Goal: Information Seeking & Learning: Learn about a topic

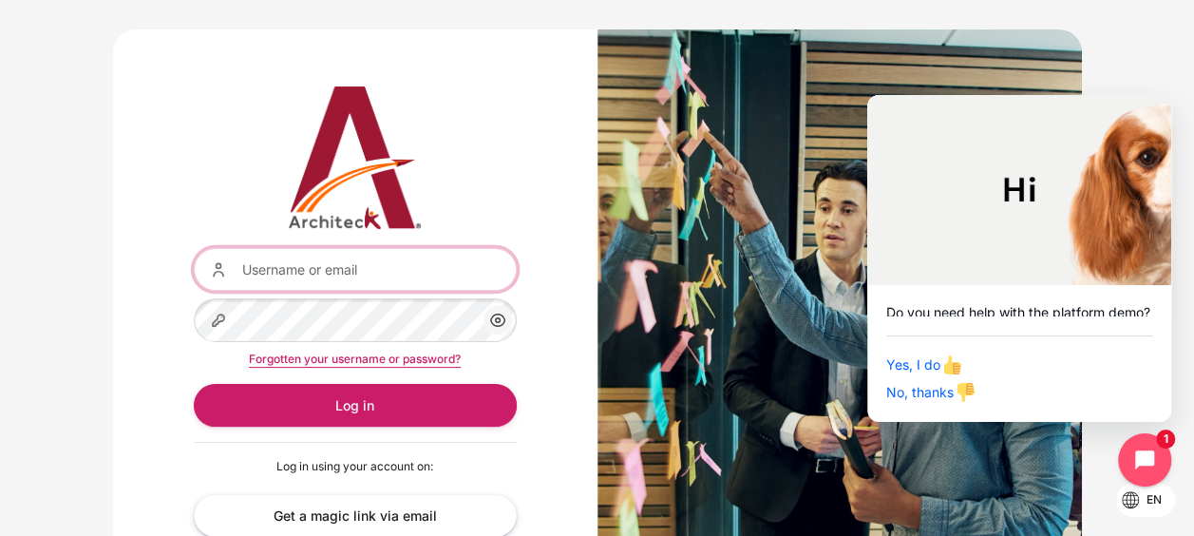
click at [441, 265] on input "Username or email" at bounding box center [355, 269] width 323 height 43
paste input "[EMAIL_ADDRESS][DOMAIN_NAME]"
type input "[EMAIL_ADDRESS][DOMAIN_NAME]"
click at [194, 384] on button "Log in" at bounding box center [355, 405] width 323 height 43
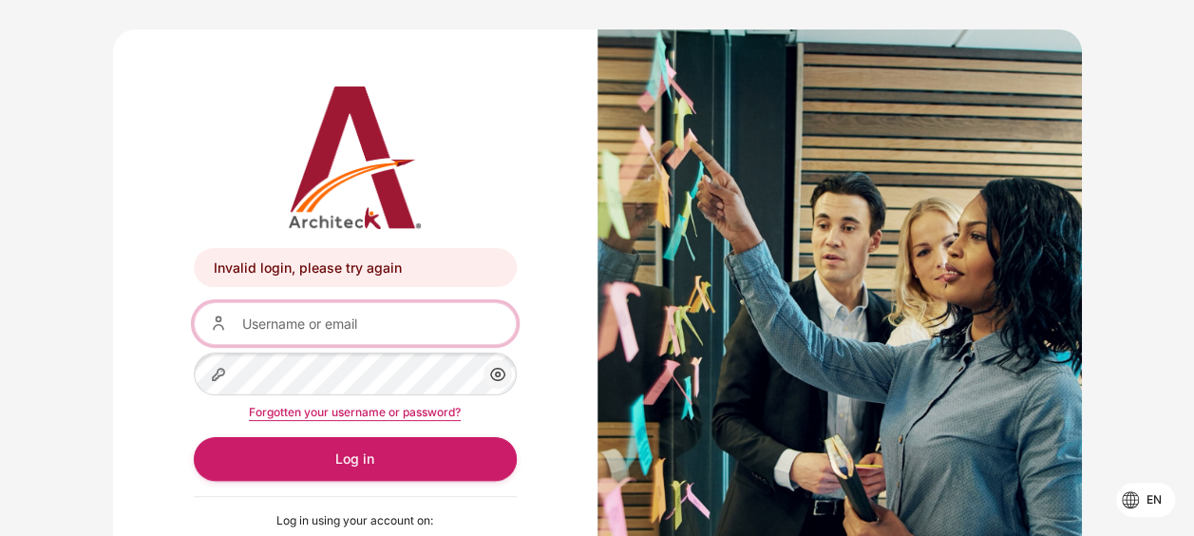
click at [408, 327] on input "Username or email" at bounding box center [355, 323] width 323 height 43
paste input "[EMAIL_ADDRESS][DOMAIN_NAME]"
type input "[EMAIL_ADDRESS][DOMAIN_NAME]"
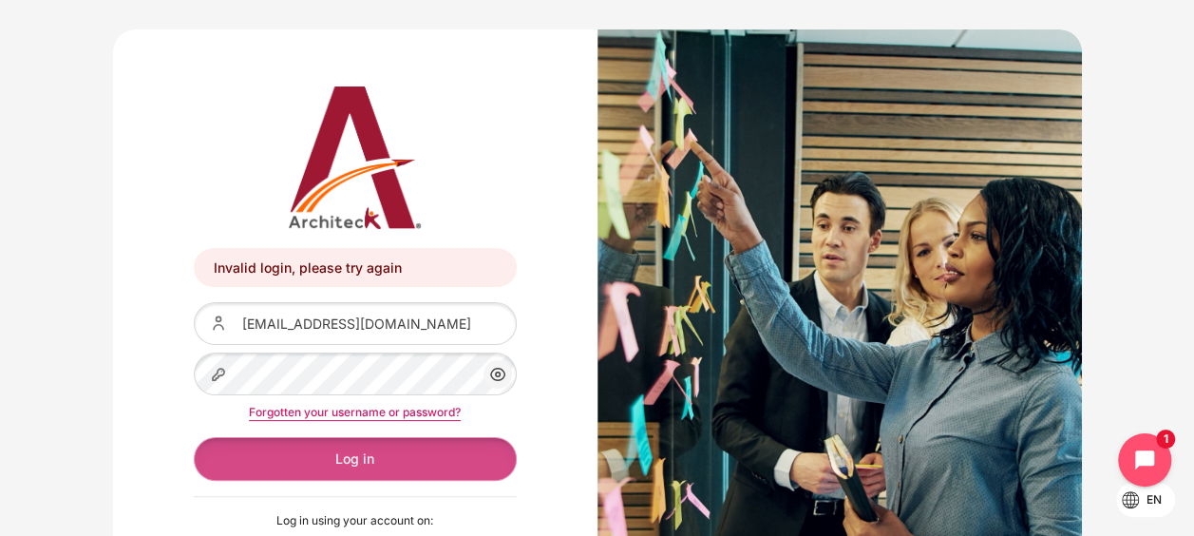
click at [324, 462] on button "Log in" at bounding box center [355, 458] width 323 height 43
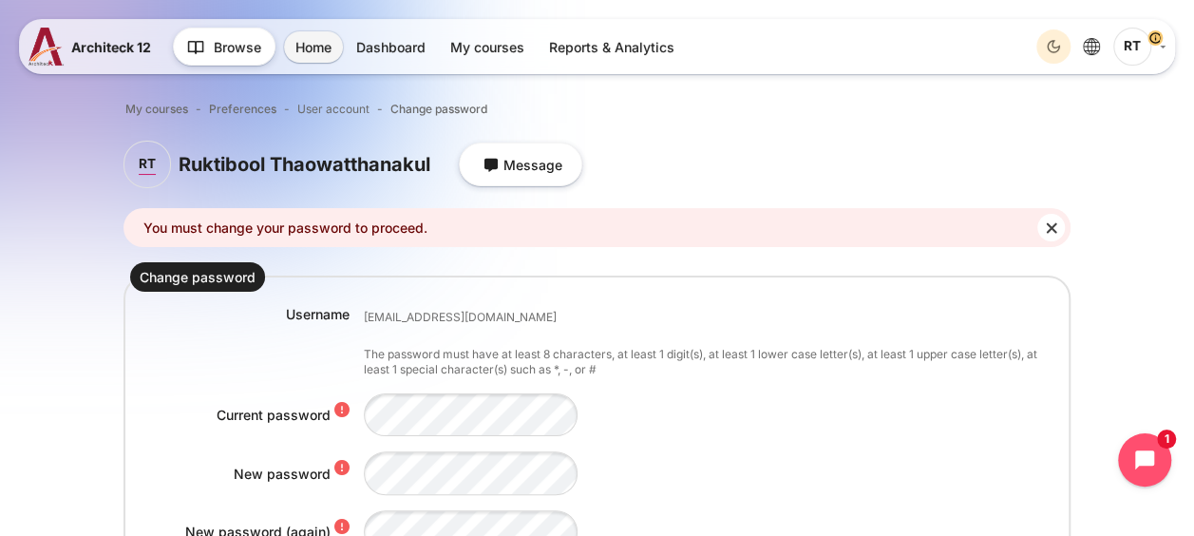
scroll to position [190, 0]
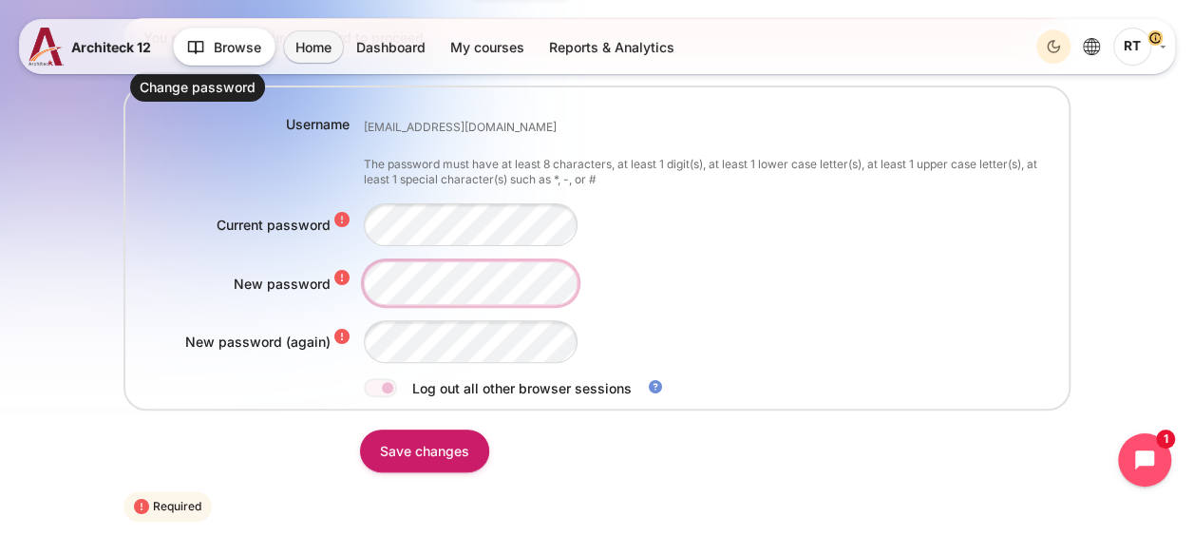
click at [292, 273] on div "New password" at bounding box center [596, 282] width 933 height 43
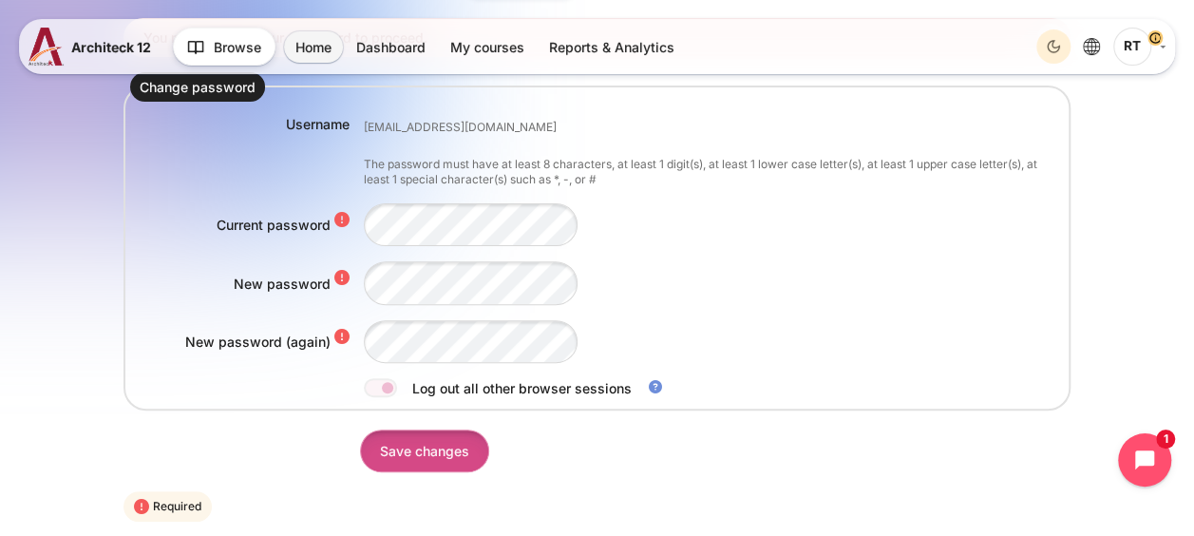
click at [440, 453] on input "Save changes" at bounding box center [424, 450] width 129 height 43
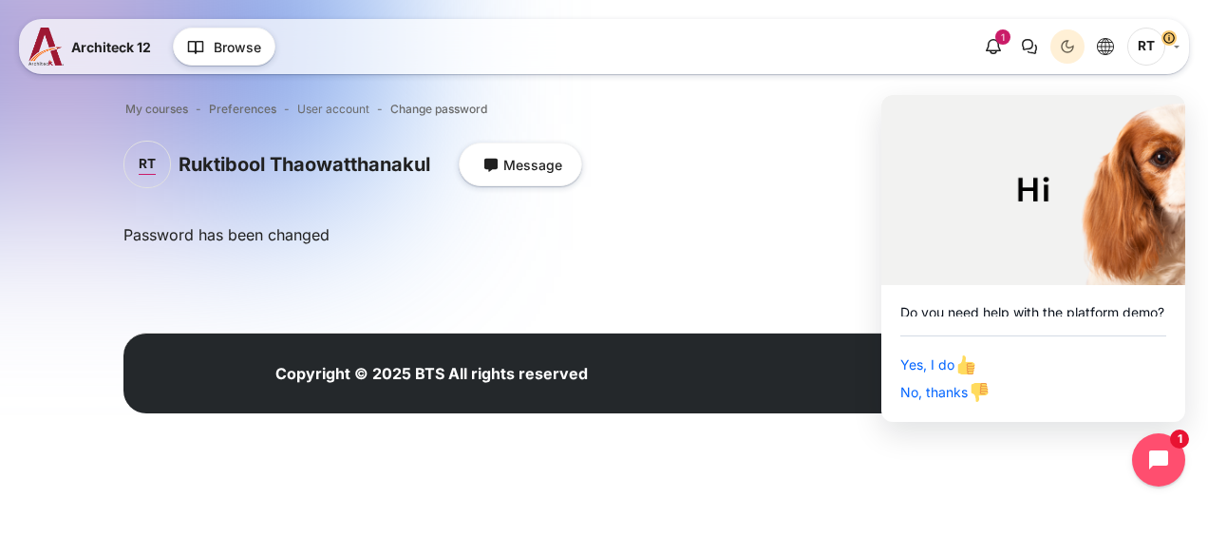
click at [1068, 464] on html "Skip to main content Architeck 12 Architeck" at bounding box center [604, 232] width 1208 height 464
click at [1151, 461] on icon "Close chat widget" at bounding box center [1158, 459] width 21 height 21
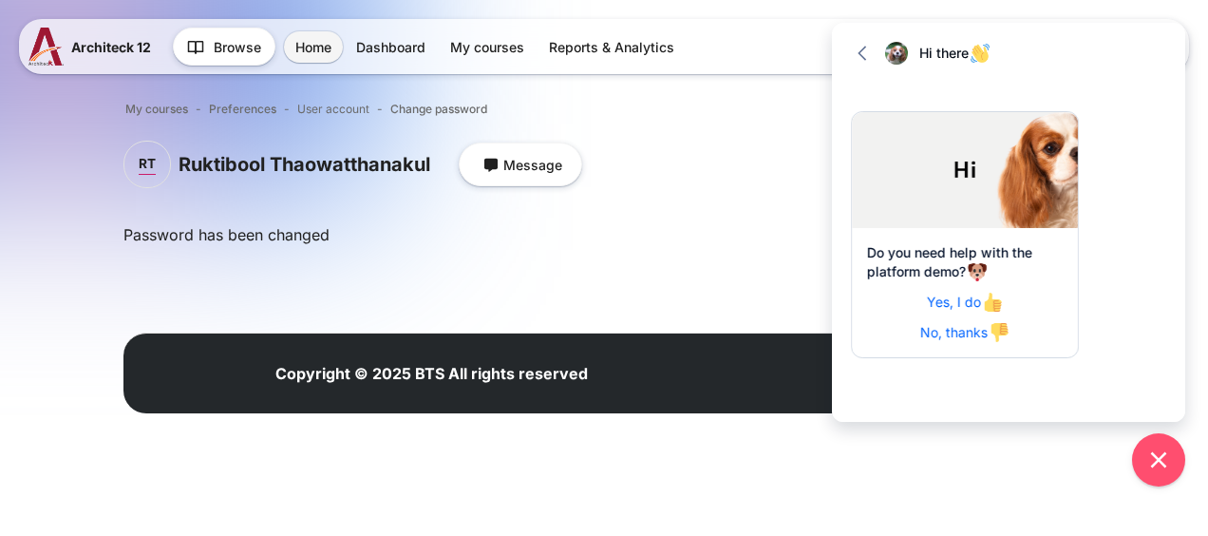
click at [765, 113] on ol "My courses Preferences User account Change password" at bounding box center [603, 109] width 961 height 25
click at [858, 56] on icon "button" at bounding box center [862, 53] width 19 height 19
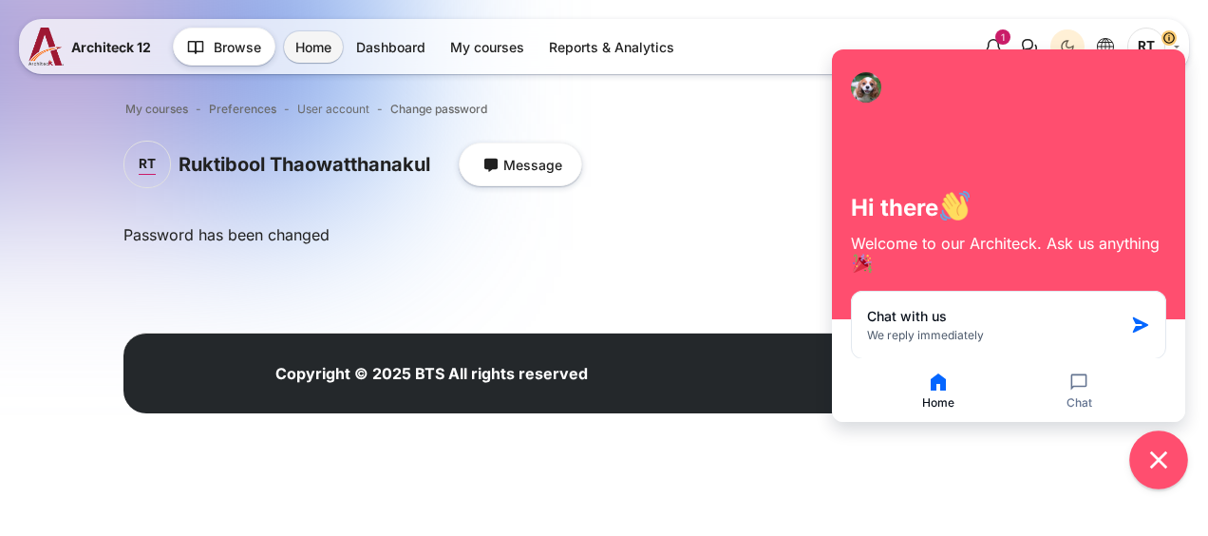
click at [1149, 448] on icon "Close chat widget" at bounding box center [1158, 459] width 29 height 29
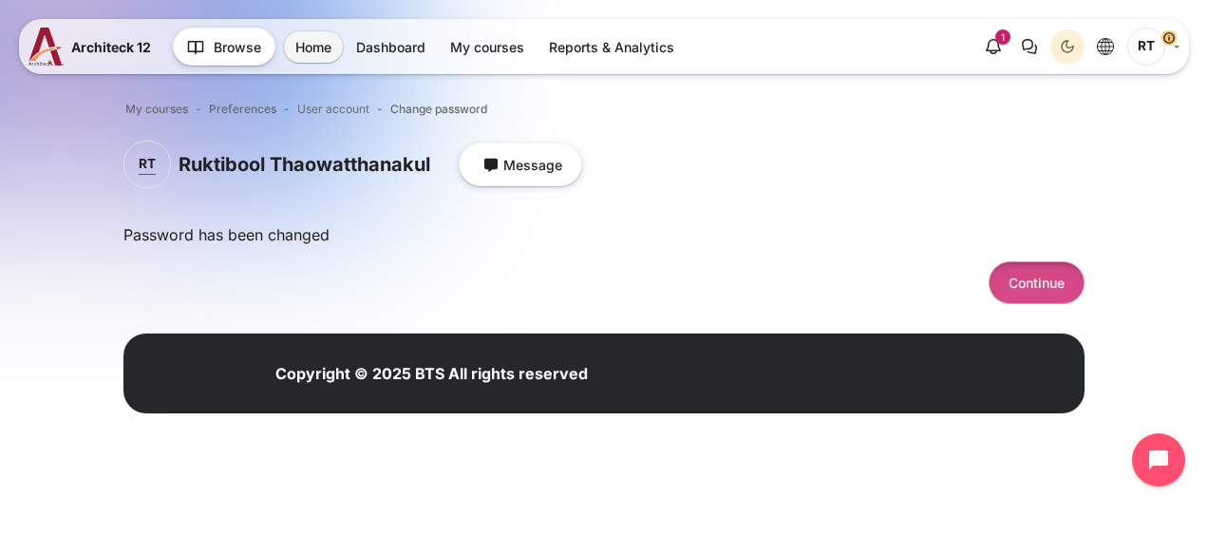
click at [1028, 272] on button "Continue" at bounding box center [1036, 282] width 96 height 43
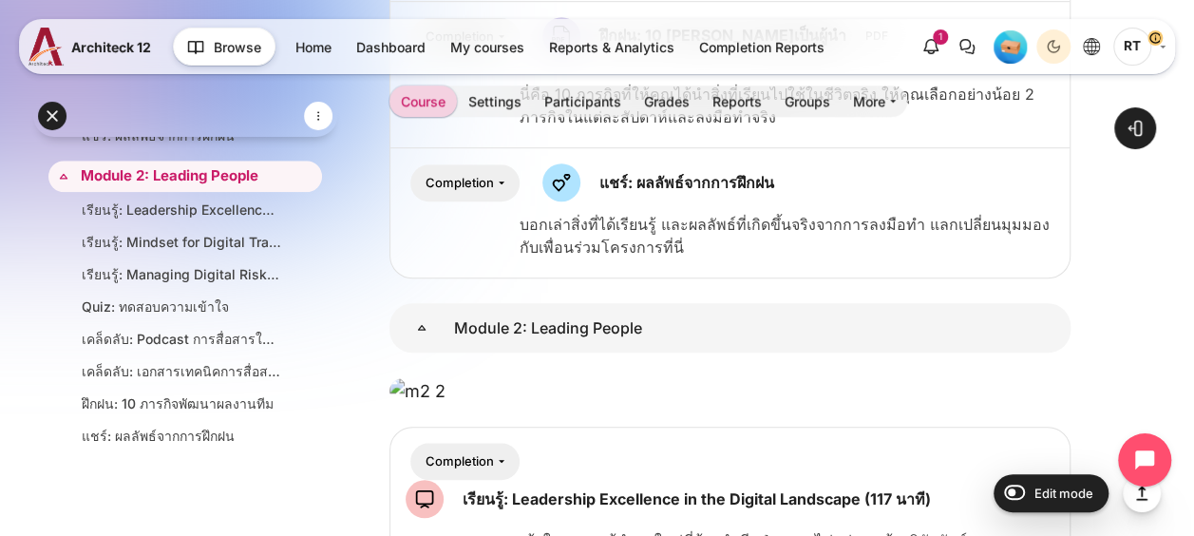
scroll to position [4205, 0]
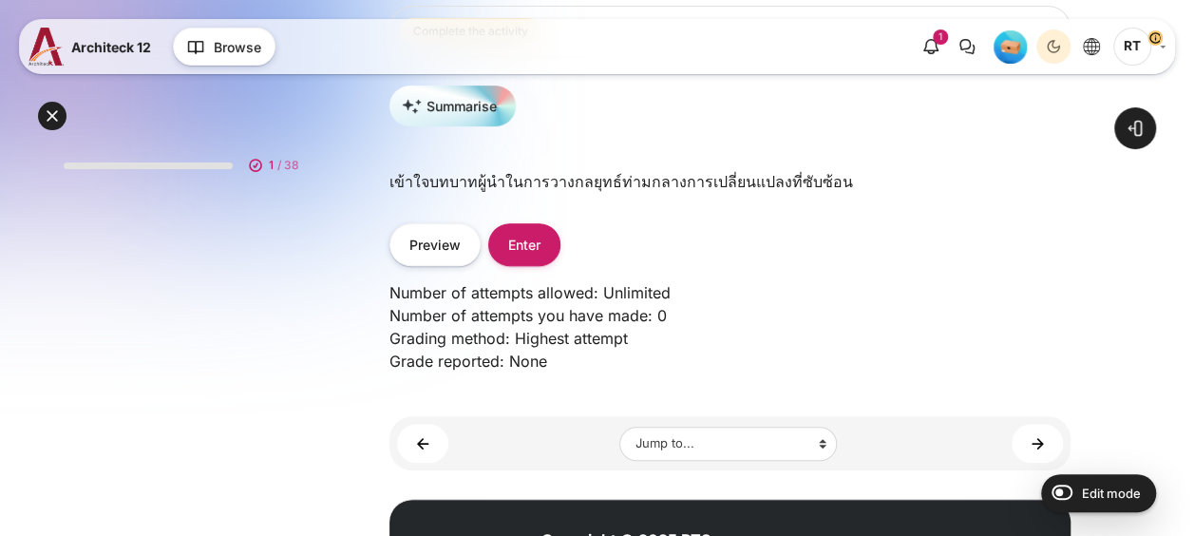
scroll to position [209, 0]
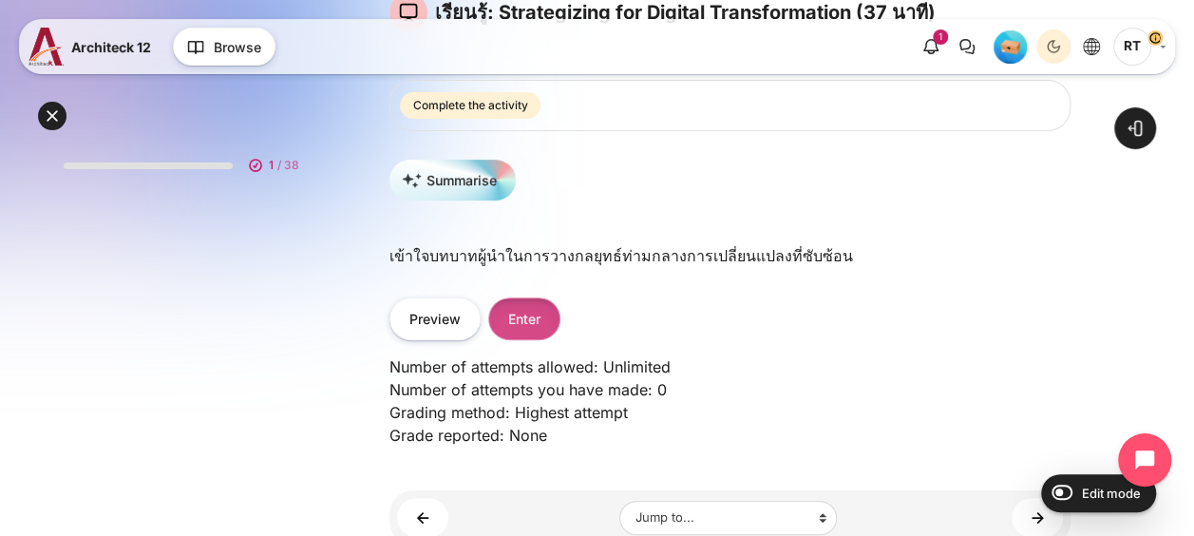
click at [517, 313] on button "Enter" at bounding box center [524, 318] width 72 height 43
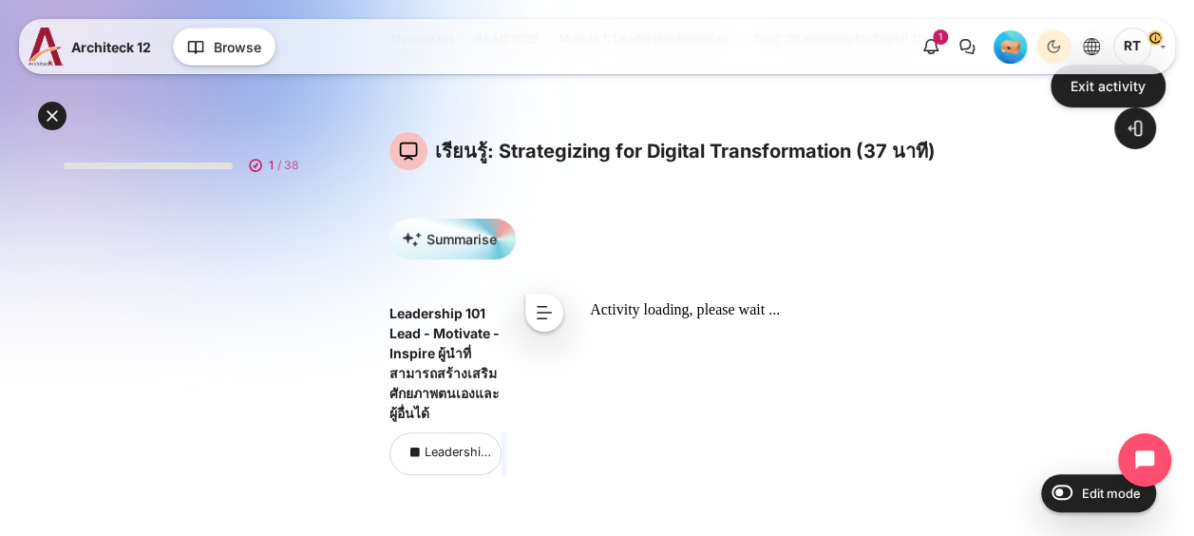
scroll to position [190, 0]
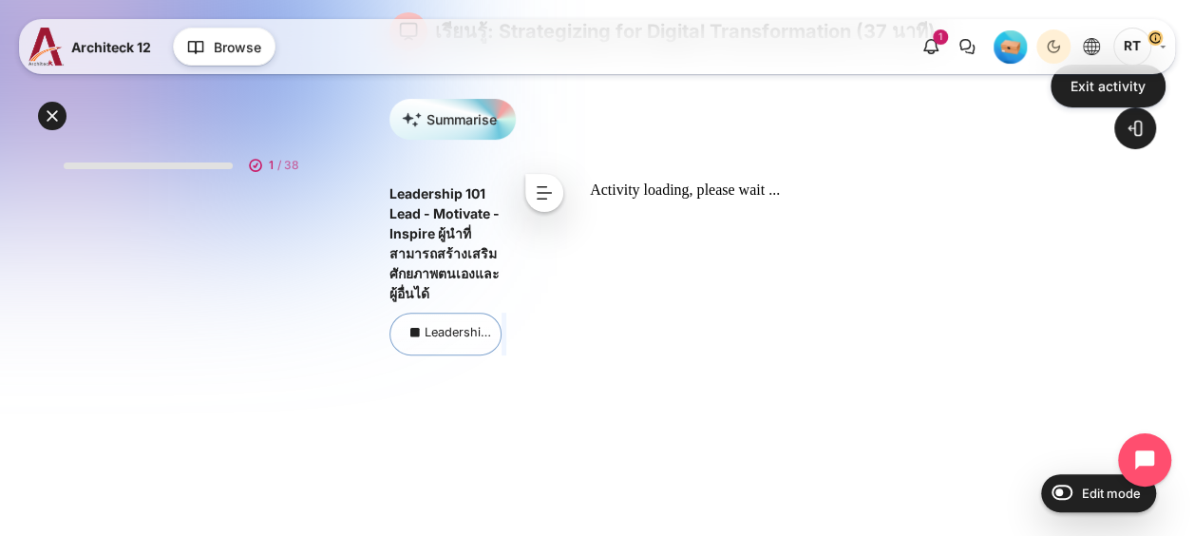
click at [455, 336] on link "Leadership 101 Lead - Motivate - Inspire ผู้นำที่สามารถสร้างเสริมศักยภาพตนเองแล…" at bounding box center [663, 332] width 516 height 14
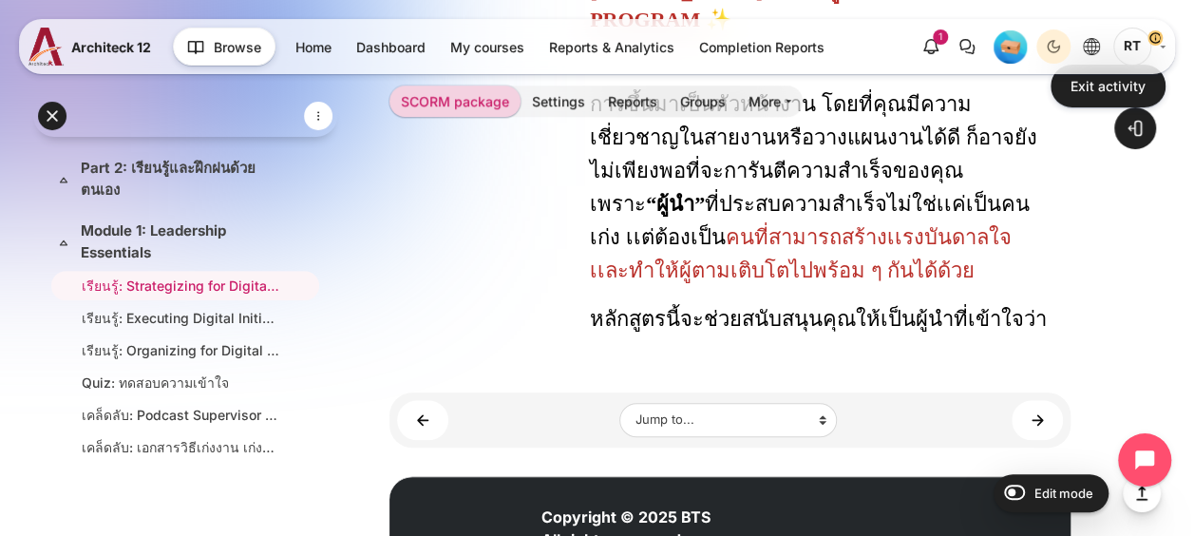
scroll to position [1652, 0]
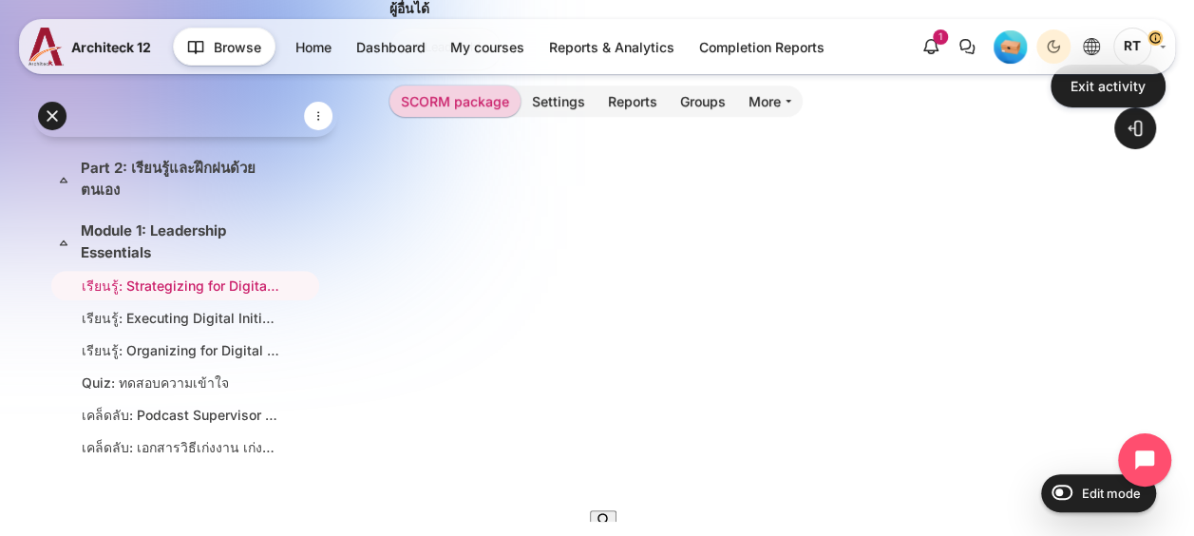
scroll to position [285, 0]
